Goal: Task Accomplishment & Management: Use online tool/utility

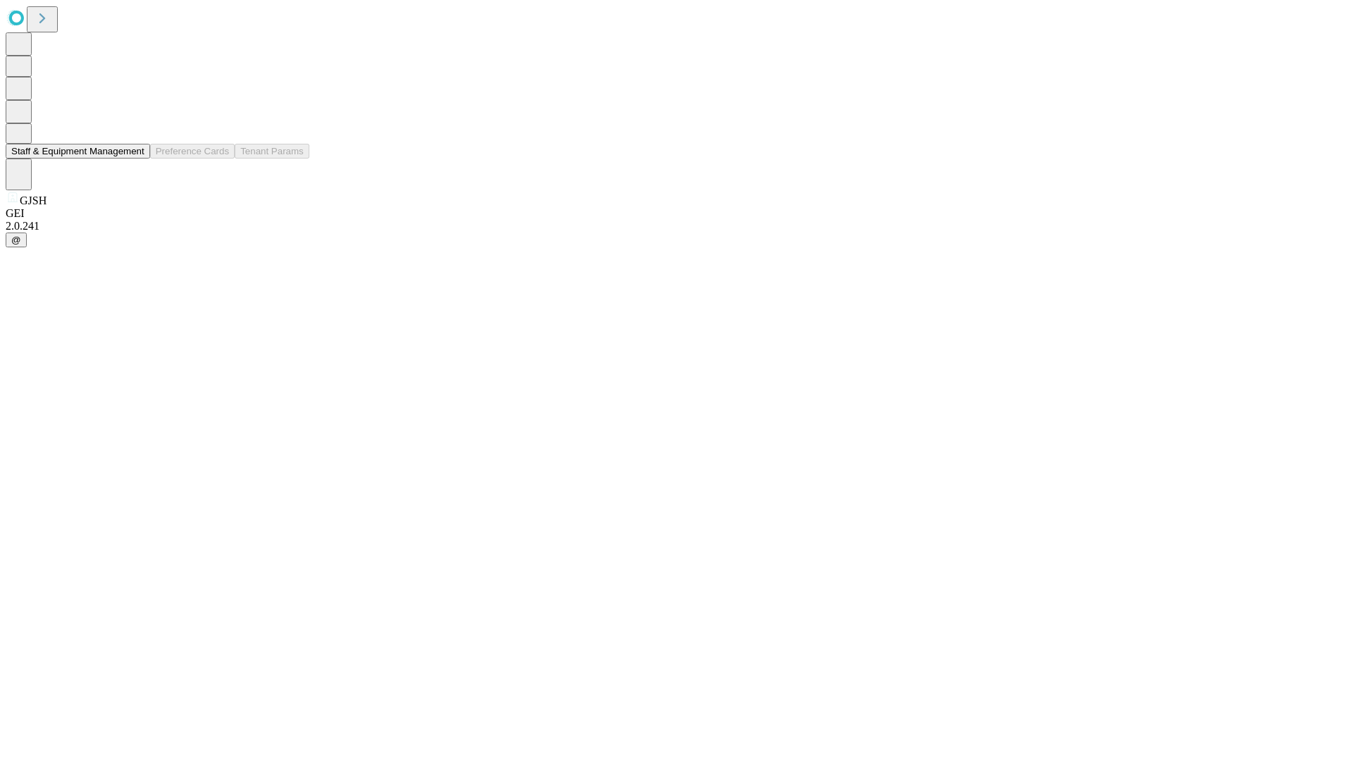
click at [135, 159] on button "Staff & Equipment Management" at bounding box center [78, 151] width 144 height 15
